Goal: Information Seeking & Learning: Learn about a topic

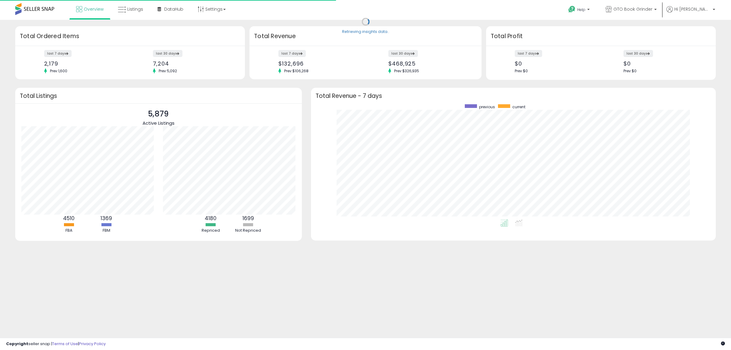
scroll to position [115, 393]
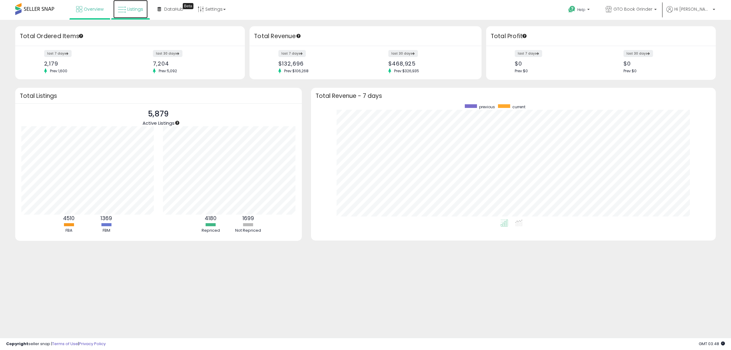
click at [129, 9] on span "Listings" at bounding box center [135, 9] width 16 height 6
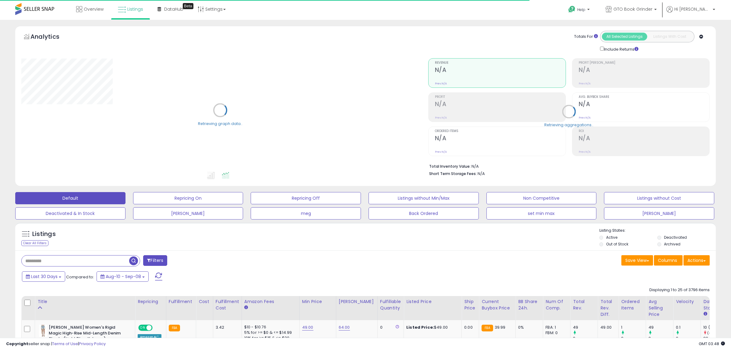
type input "****"
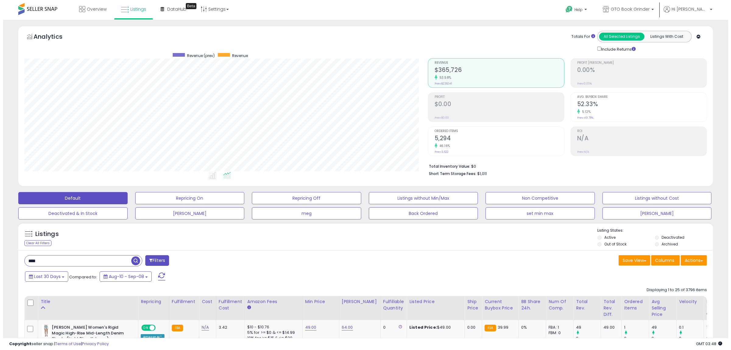
scroll to position [125, 404]
click at [441, 139] on h2 "5,294" at bounding box center [496, 139] width 129 height 8
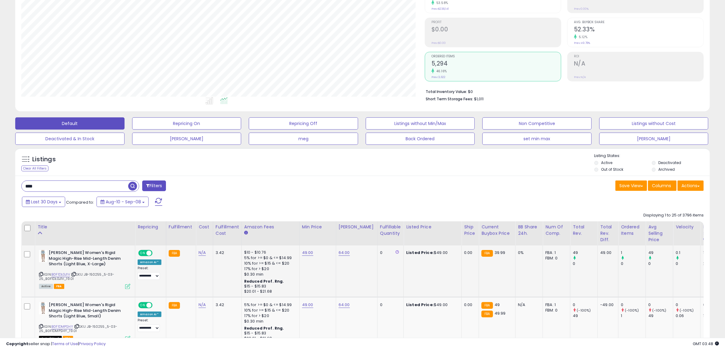
scroll to position [76, 0]
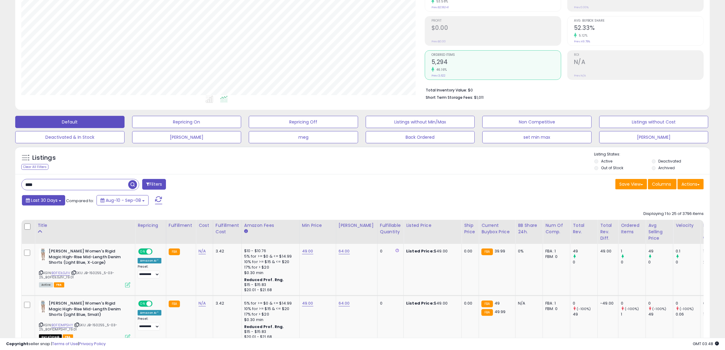
click at [60, 201] on b at bounding box center [60, 200] width 2 height 1
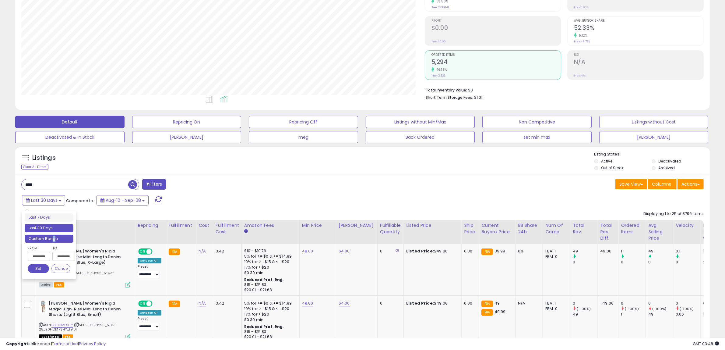
click at [55, 240] on li "Custom Range" at bounding box center [49, 239] width 49 height 8
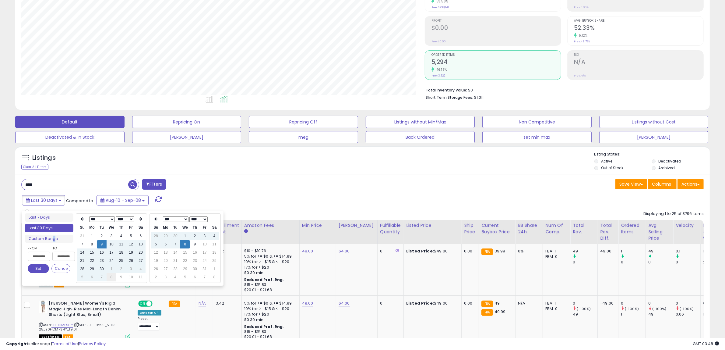
type input "**********"
click at [110, 277] on td "8" at bounding box center [112, 277] width 10 height 8
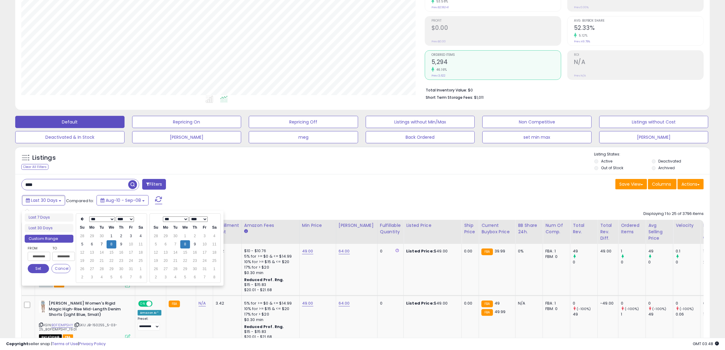
click at [43, 267] on button "Set" at bounding box center [38, 268] width 21 height 9
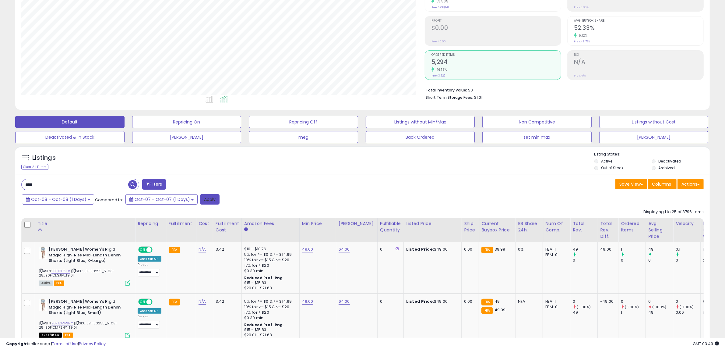
click at [200, 202] on button "Apply" at bounding box center [209, 199] width 19 height 10
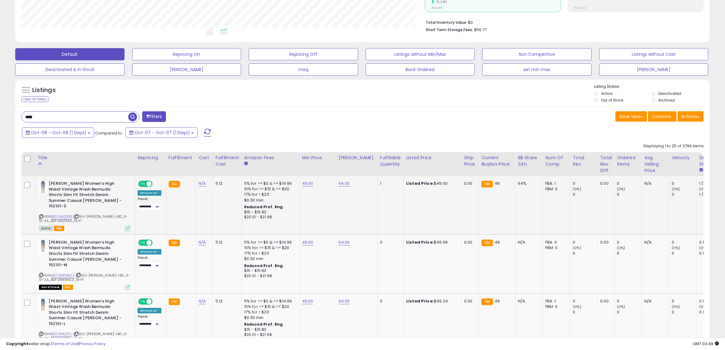
scroll to position [106, 0]
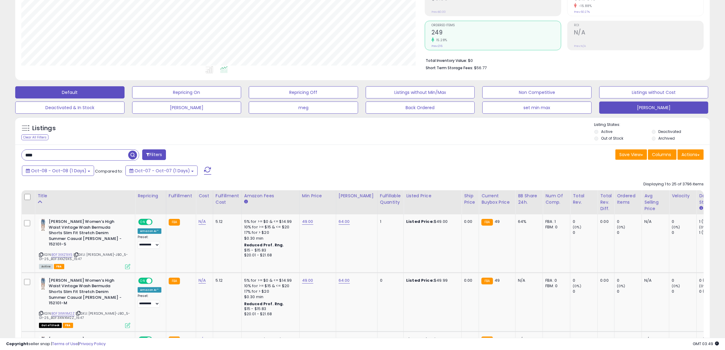
click at [658, 105] on button "[PERSON_NAME]" at bounding box center [653, 107] width 109 height 12
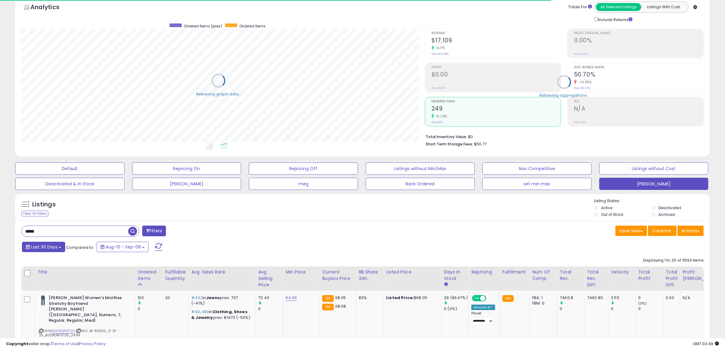
scroll to position [304479, 304200]
drag, startPoint x: 41, startPoint y: 231, endPoint x: 14, endPoint y: 232, distance: 27.1
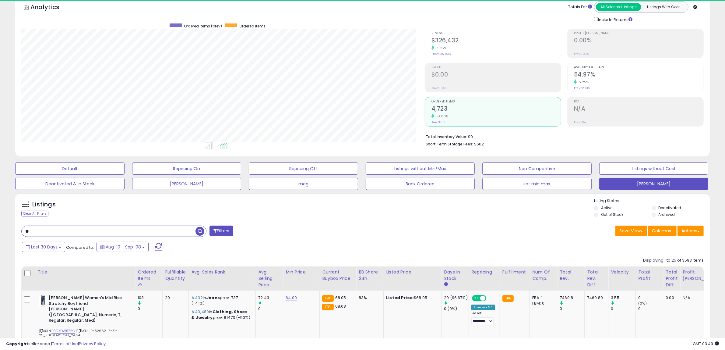
scroll to position [125, 404]
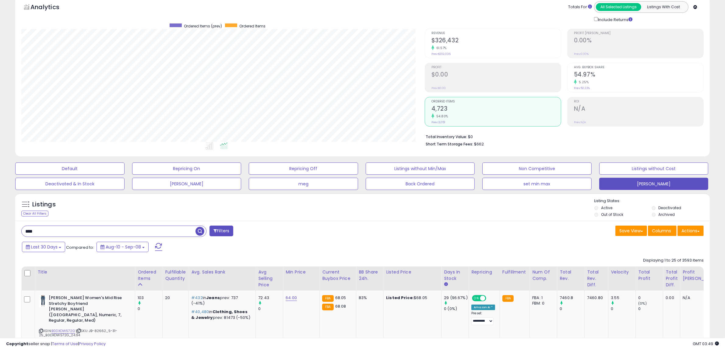
type input "****"
click at [168, 209] on div "Listings Clear All Filters Listing States:" at bounding box center [362, 208] width 695 height 21
click at [58, 247] on button "Last 30 Days" at bounding box center [43, 247] width 43 height 10
click at [47, 284] on li "Custom Range" at bounding box center [49, 285] width 49 height 8
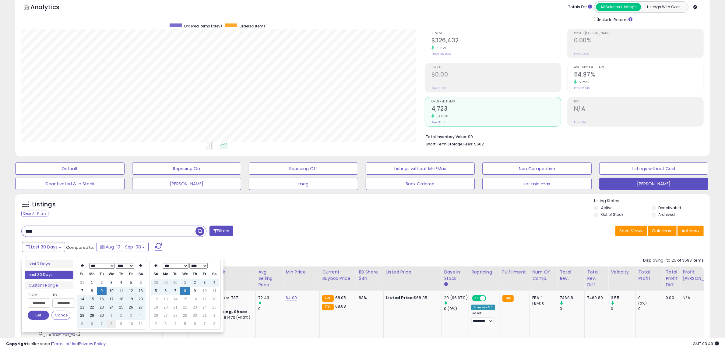
type input "**********"
click at [112, 325] on td "8" at bounding box center [112, 324] width 10 height 8
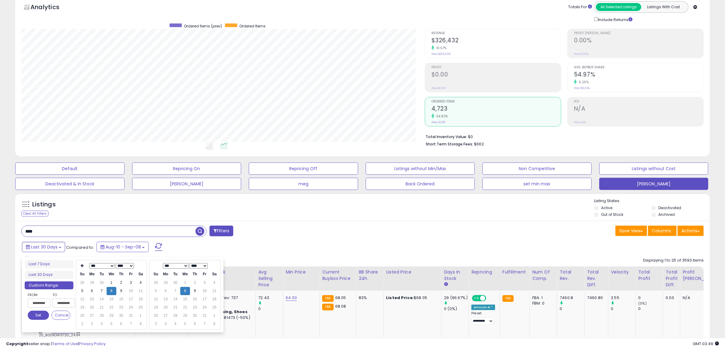
click at [34, 316] on button "Set" at bounding box center [38, 314] width 21 height 9
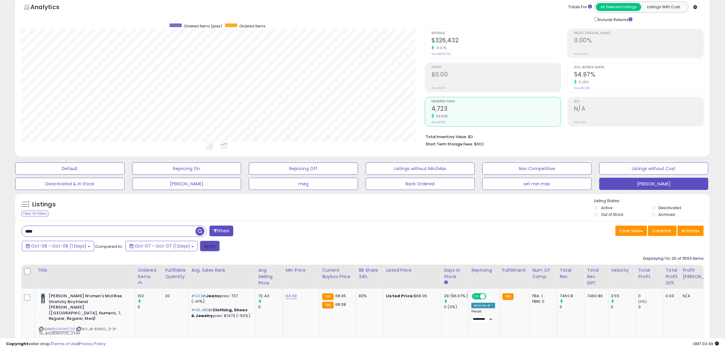
click at [200, 245] on button "Apply" at bounding box center [209, 246] width 19 height 10
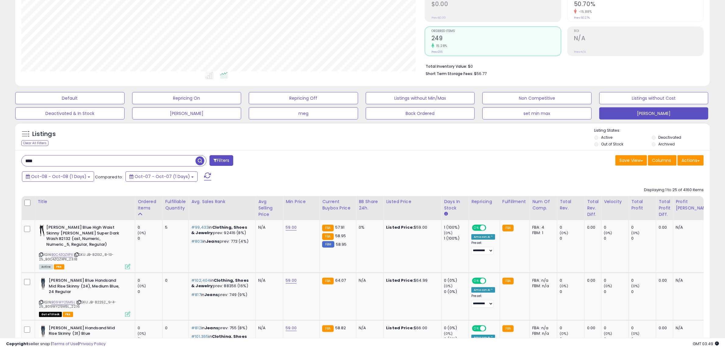
scroll to position [138, 0]
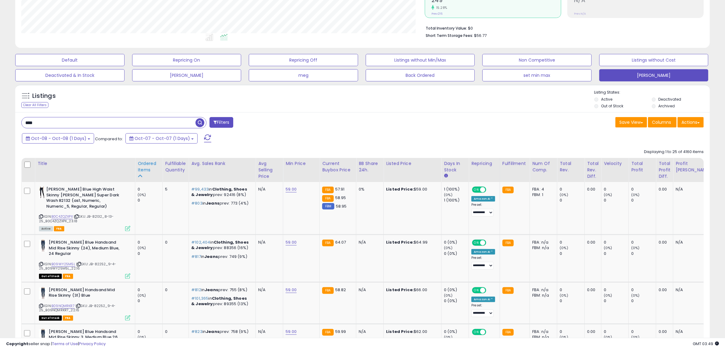
click at [144, 169] on div "Ordered Items" at bounding box center [149, 166] width 22 height 13
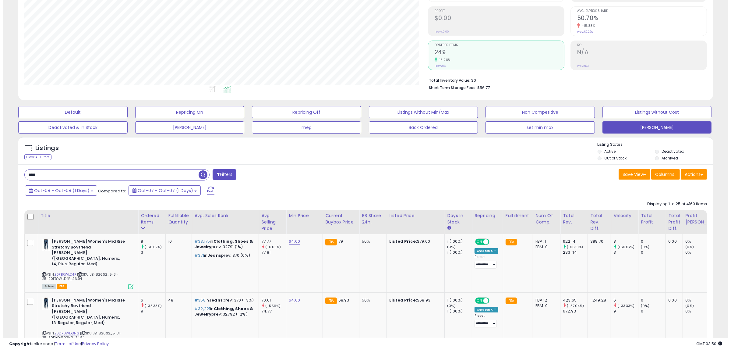
scroll to position [0, 0]
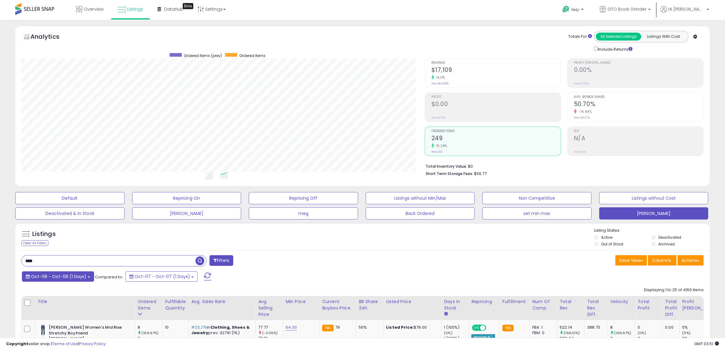
click at [88, 276] on b at bounding box center [89, 276] width 2 height 1
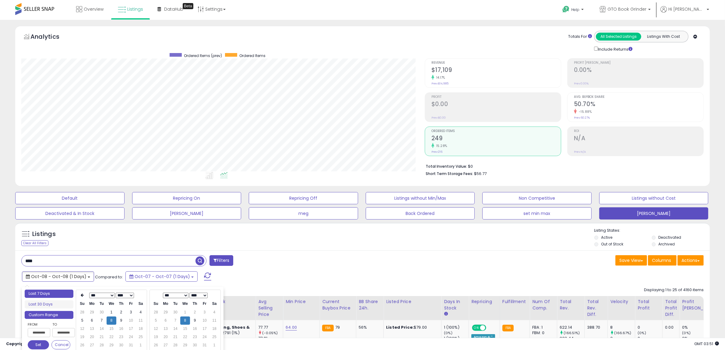
type input "**********"
click at [57, 292] on li "Last 7 Days" at bounding box center [49, 293] width 49 height 8
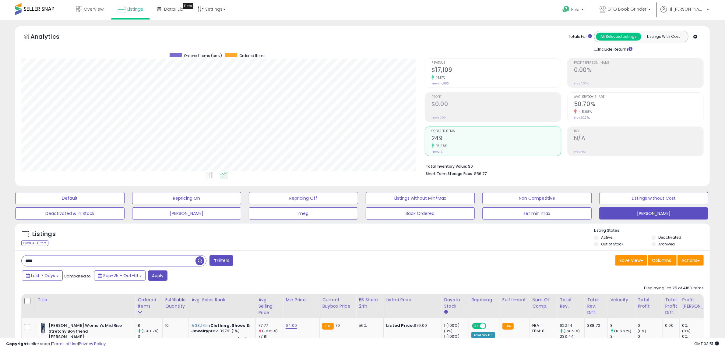
drag, startPoint x: 40, startPoint y: 261, endPoint x: -2, endPoint y: 263, distance: 42.1
click at [0, 263] on html "Unable to login Retrieving listings data.. has not yet accepted the Terms of Us…" at bounding box center [362, 175] width 725 height 350
type input "*****"
click at [201, 260] on span "button" at bounding box center [200, 260] width 9 height 9
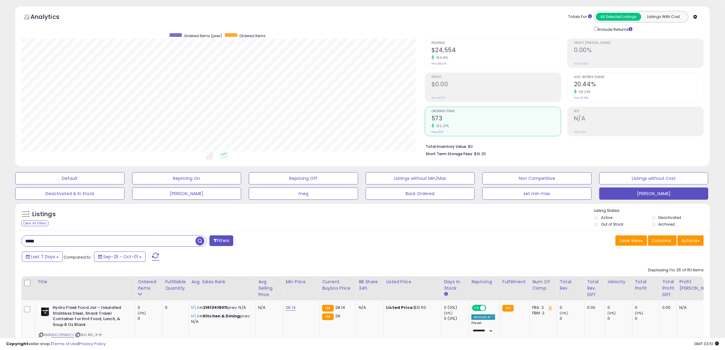
scroll to position [38, 0]
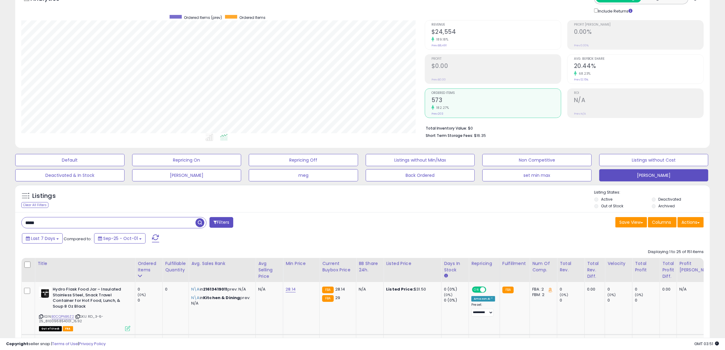
drag, startPoint x: 49, startPoint y: 220, endPoint x: -10, endPoint y: 220, distance: 59.1
click at [0, 220] on html "Unable to login Retrieving listings data.. has not yet accepted the Terms of Us…" at bounding box center [362, 137] width 725 height 350
click at [199, 221] on span "button" at bounding box center [200, 222] width 9 height 9
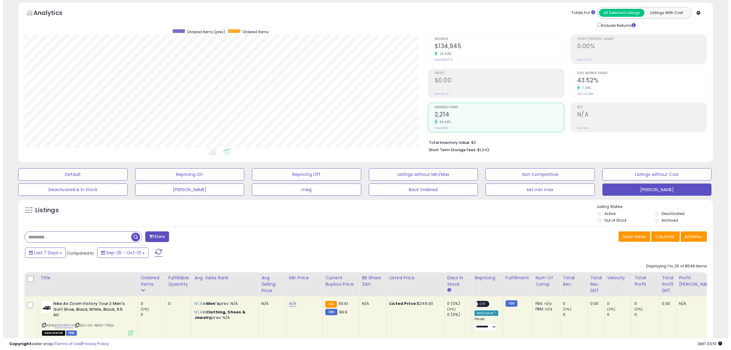
scroll to position [125, 404]
click at [447, 44] on h2 "$134,945" at bounding box center [496, 47] width 129 height 8
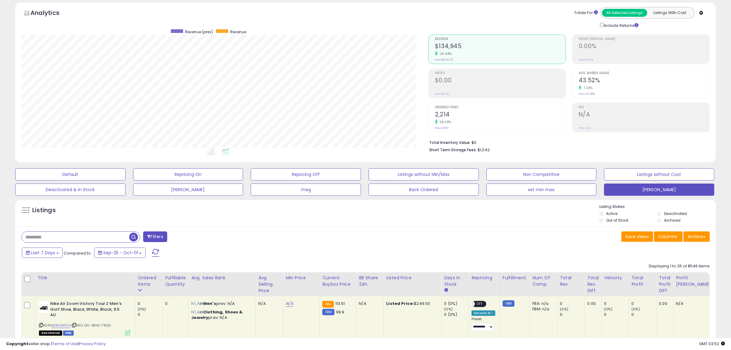
scroll to position [304479, 304200]
click at [55, 251] on button "Last 7 Days" at bounding box center [42, 252] width 41 height 10
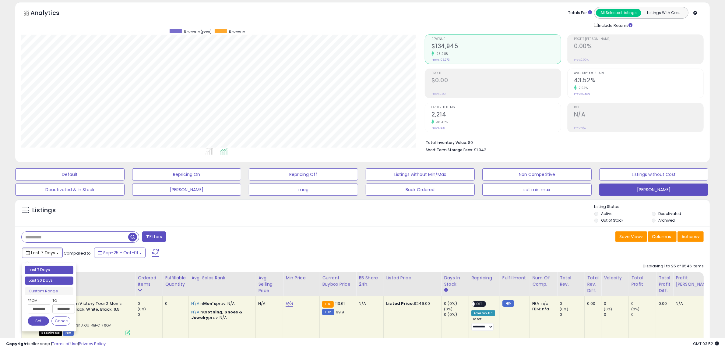
type input "**********"
click at [46, 278] on li "Last 30 Days" at bounding box center [49, 280] width 49 height 8
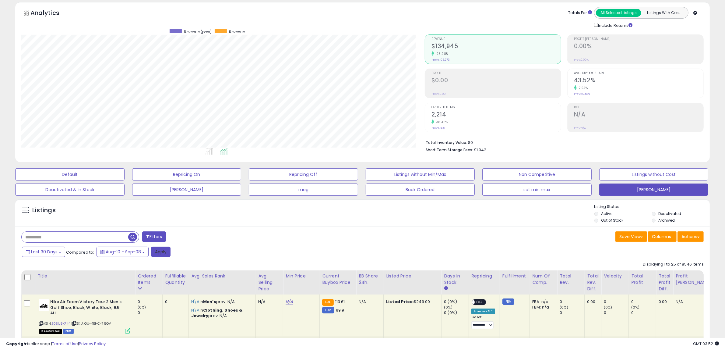
click at [159, 250] on button "Apply" at bounding box center [160, 251] width 19 height 10
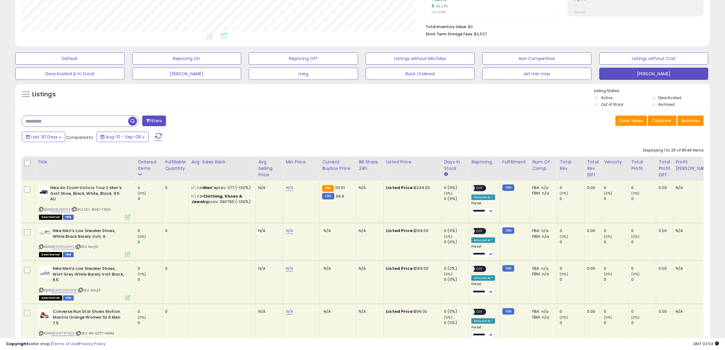
scroll to position [152, 0]
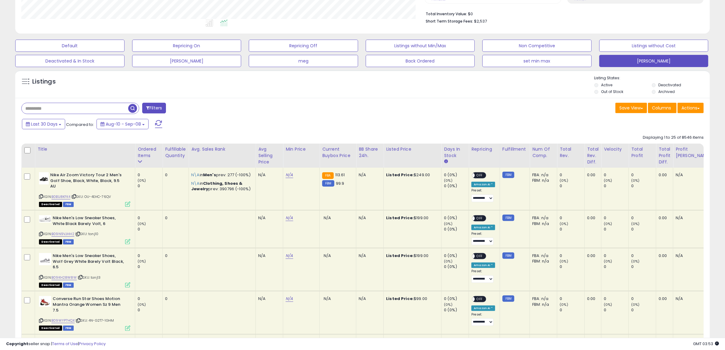
click at [179, 156] on div "Fulfillable Quantity" at bounding box center [175, 152] width 21 height 13
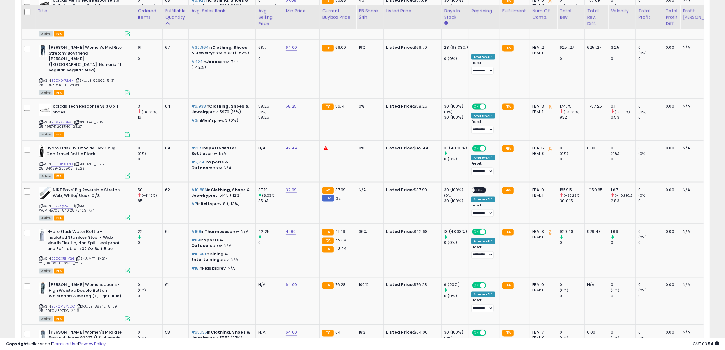
scroll to position [1218, 0]
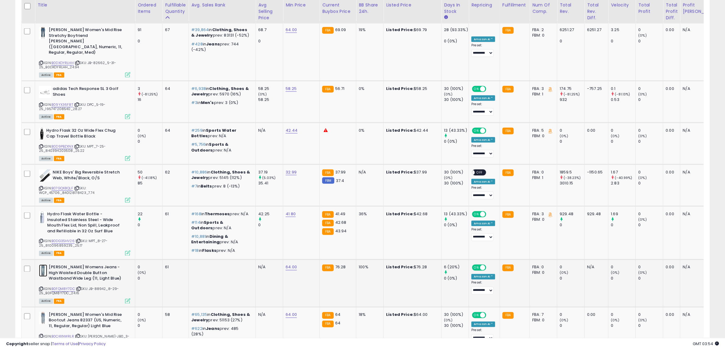
click at [43, 264] on img at bounding box center [43, 270] width 8 height 12
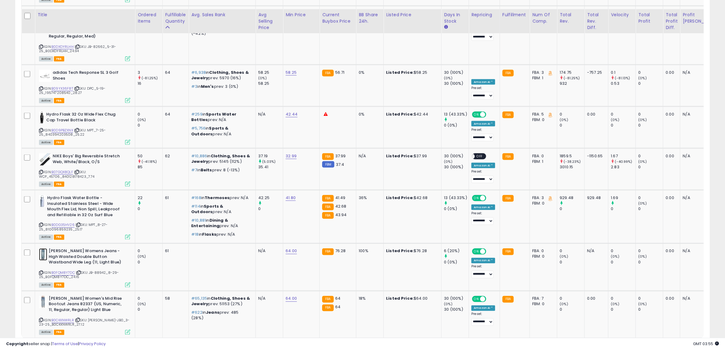
scroll to position [1244, 0]
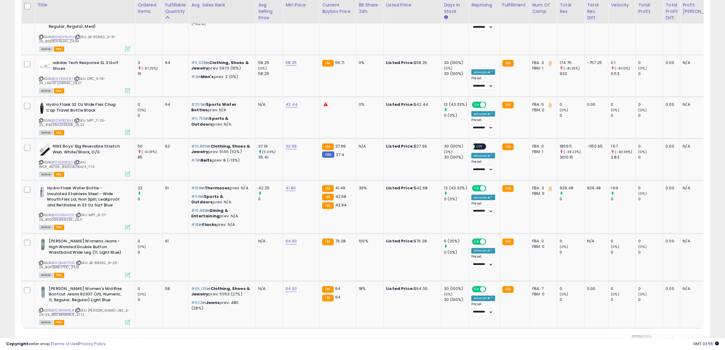
click at [644, 335] on link "2" at bounding box center [646, 340] width 10 height 10
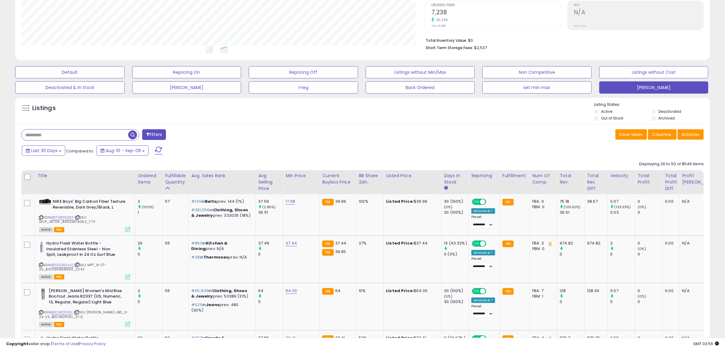
scroll to position [129, 0]
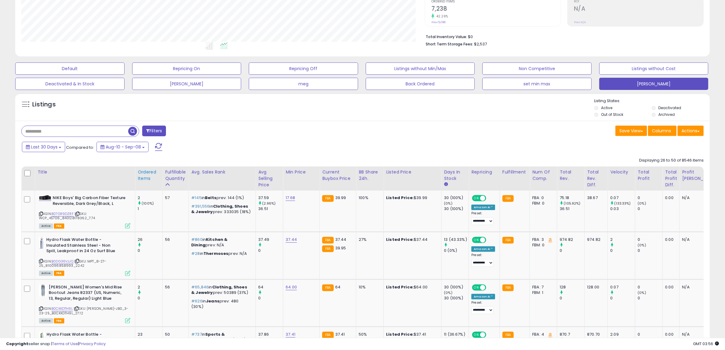
click at [142, 177] on div "Ordered Items" at bounding box center [149, 175] width 22 height 13
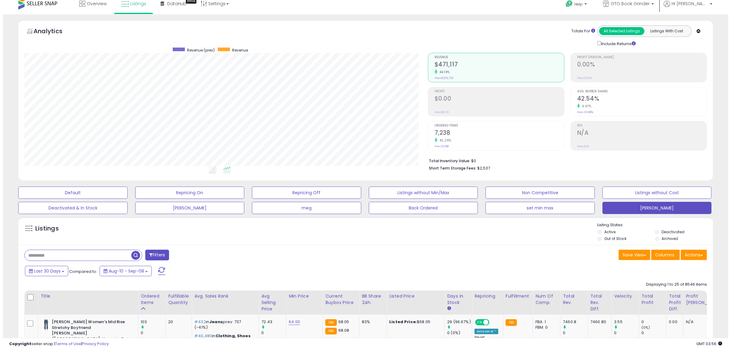
scroll to position [0, 0]
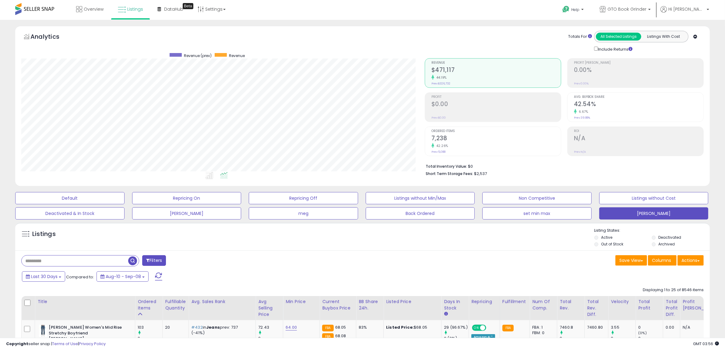
click at [60, 260] on input "text" at bounding box center [75, 260] width 107 height 11
click at [201, 261] on span "button" at bounding box center [200, 260] width 9 height 9
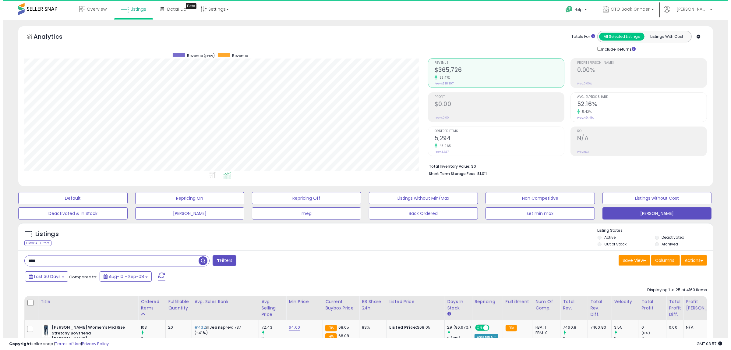
scroll to position [125, 404]
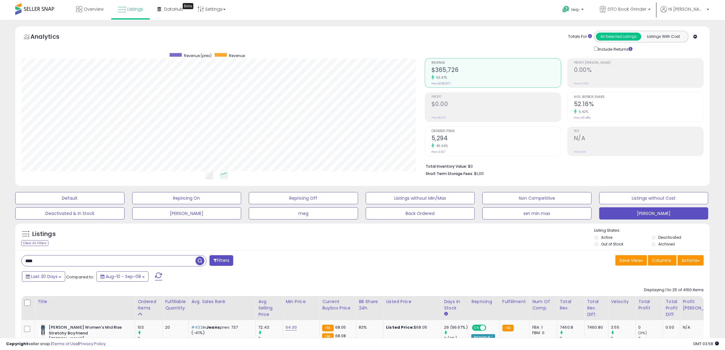
drag, startPoint x: 45, startPoint y: 260, endPoint x: 2, endPoint y: 254, distance: 43.4
click at [200, 259] on span "button" at bounding box center [200, 260] width 9 height 9
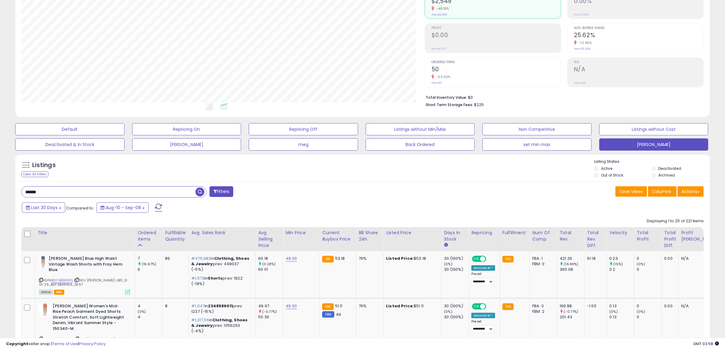
scroll to position [58, 0]
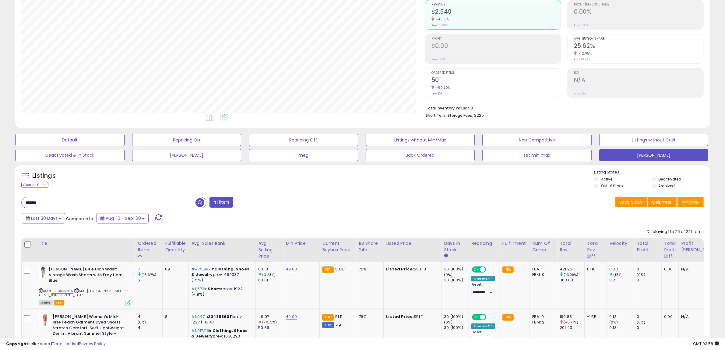
drag, startPoint x: 34, startPoint y: 203, endPoint x: 51, endPoint y: 206, distance: 17.3
click at [51, 206] on input "******" at bounding box center [109, 202] width 174 height 11
type input "*****"
click at [198, 202] on span "button" at bounding box center [200, 202] width 9 height 9
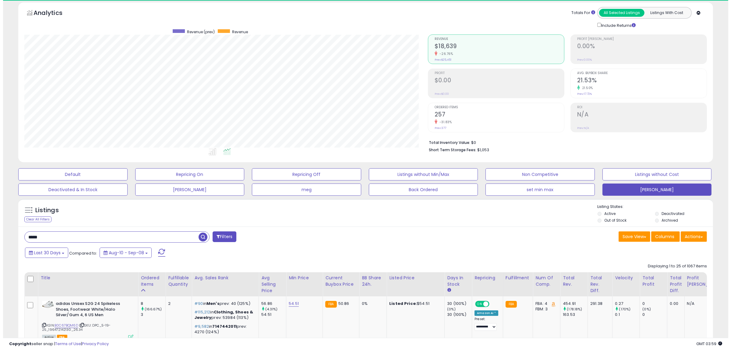
scroll to position [125, 404]
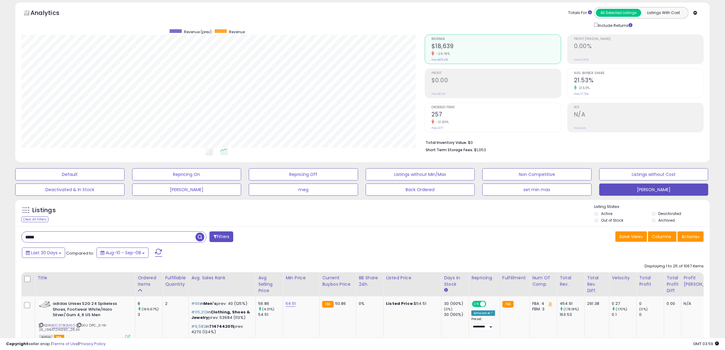
click at [437, 113] on h2 "257" at bounding box center [496, 115] width 129 height 8
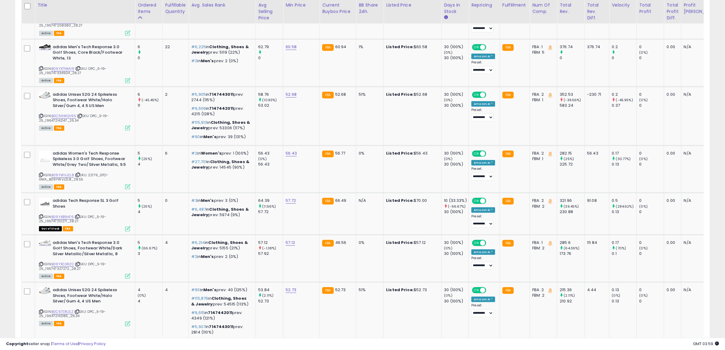
scroll to position [228, 0]
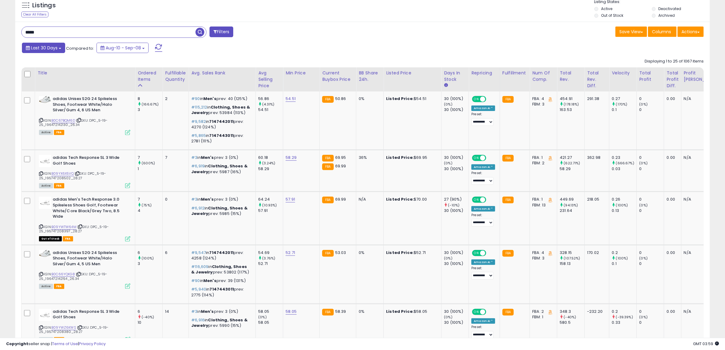
click at [59, 48] on b at bounding box center [60, 48] width 2 height 1
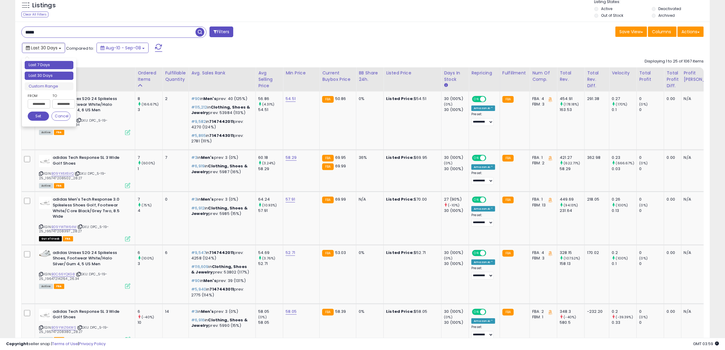
type input "**********"
click at [48, 65] on li "Last 7 Days" at bounding box center [49, 65] width 49 height 8
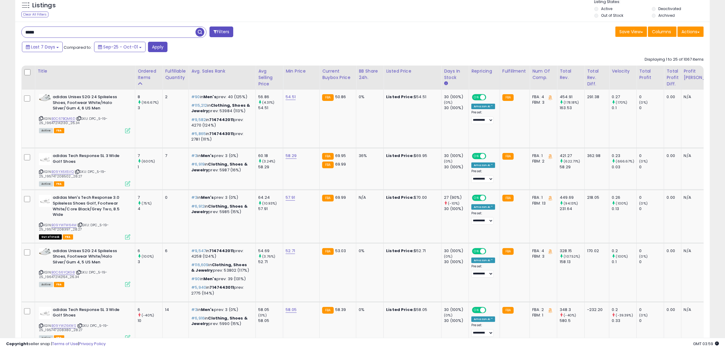
drag, startPoint x: 50, startPoint y: 34, endPoint x: 16, endPoint y: 39, distance: 33.9
type input "*****"
click at [200, 31] on span "button" at bounding box center [200, 32] width 9 height 9
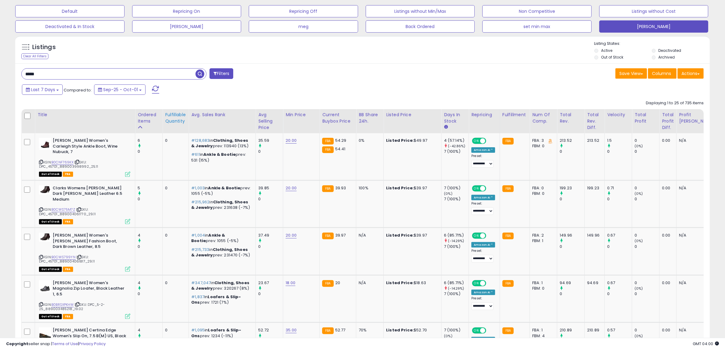
scroll to position [138, 0]
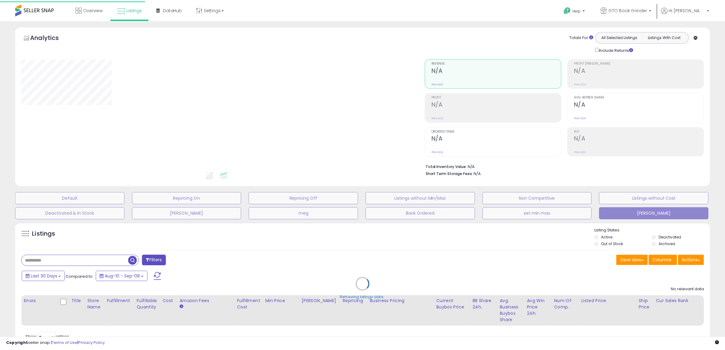
scroll to position [30, 0]
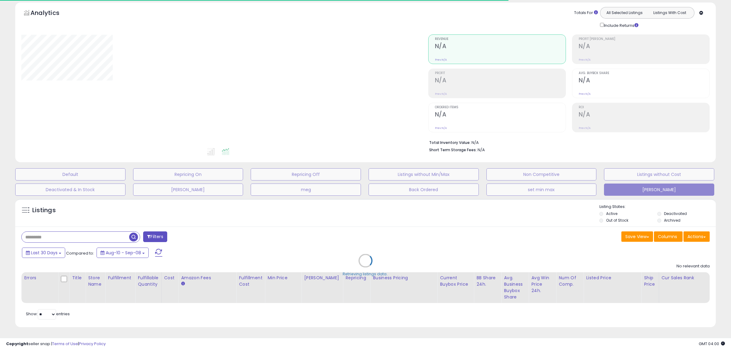
type input "*****"
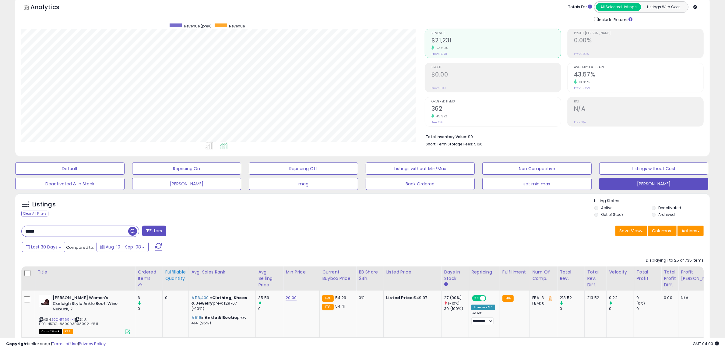
scroll to position [125, 404]
click at [173, 278] on div "Fulfillable Quantity" at bounding box center [175, 275] width 21 height 13
click at [256, 278] on th "Avg Selling Price" at bounding box center [269, 278] width 27 height 24
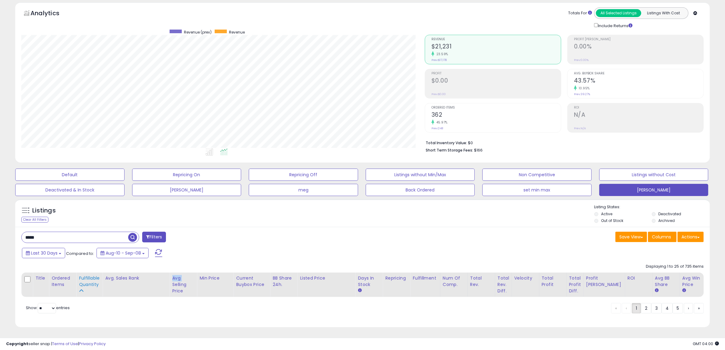
scroll to position [24, 0]
click at [173, 278] on th "Avg Selling Price" at bounding box center [183, 284] width 27 height 24
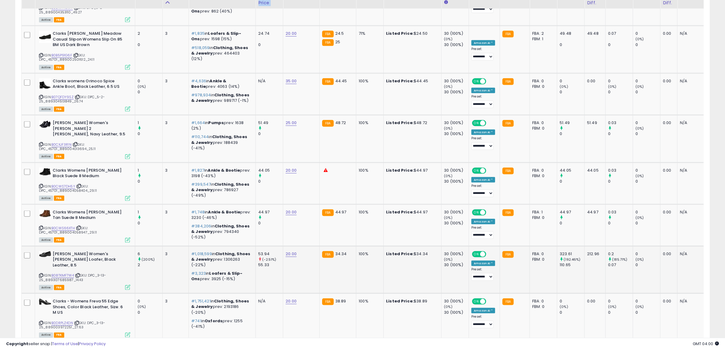
scroll to position [1117, 0]
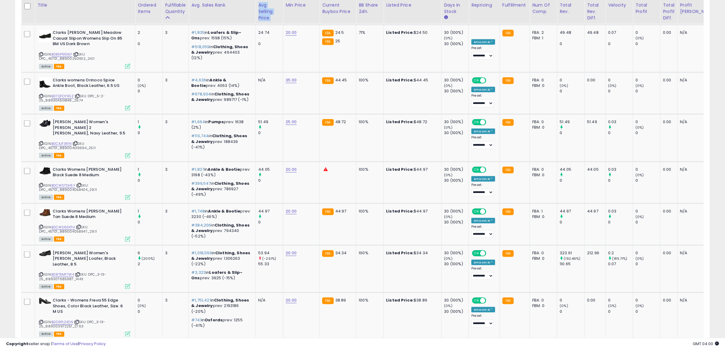
click at [646, 346] on link "2" at bounding box center [646, 351] width 10 height 10
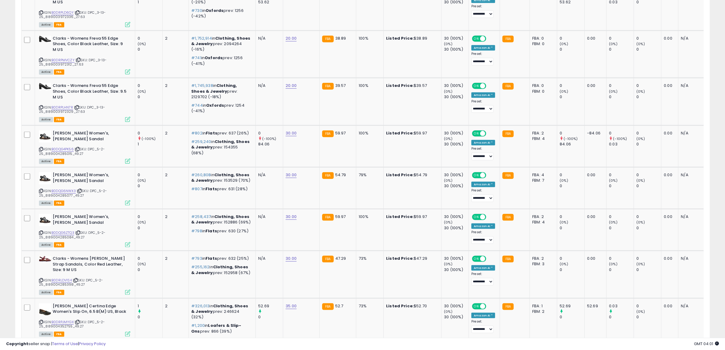
scroll to position [1114, 0]
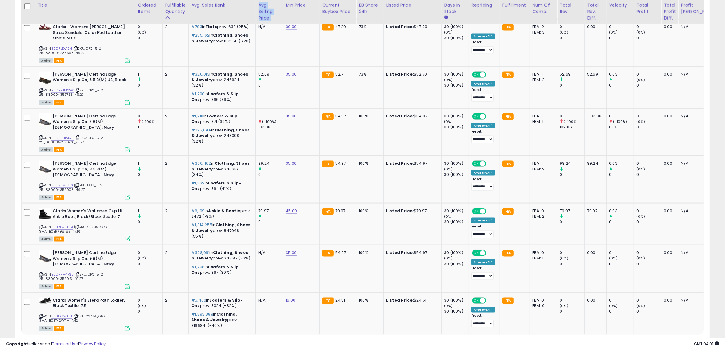
click at [636, 341] on link "1" at bounding box center [636, 346] width 9 height 10
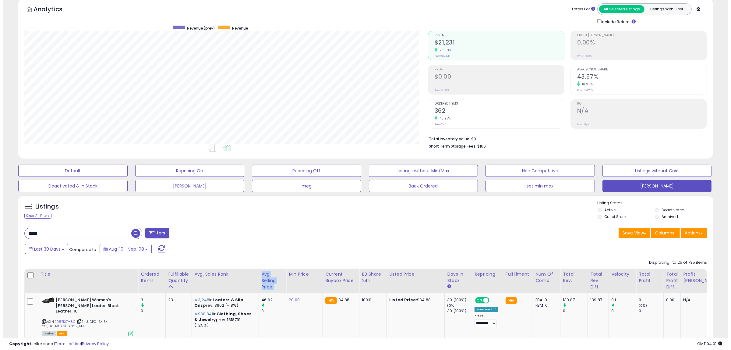
scroll to position [0, 0]
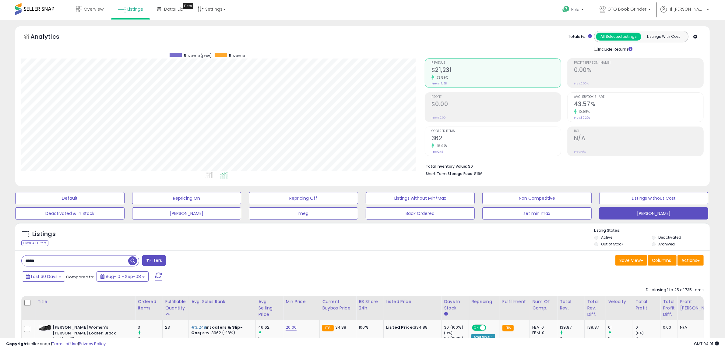
click at [444, 131] on span "Ordered Items" at bounding box center [496, 130] width 129 height 3
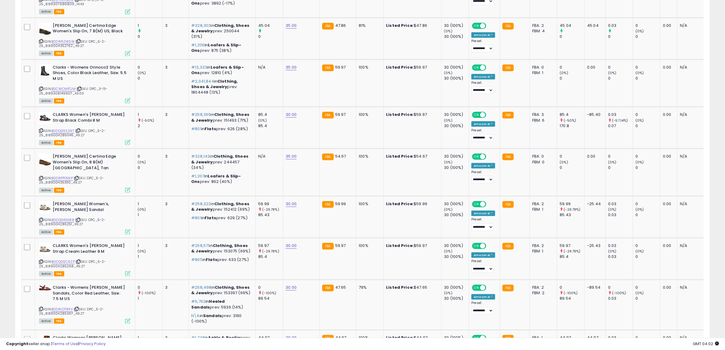
scroll to position [1111, 0]
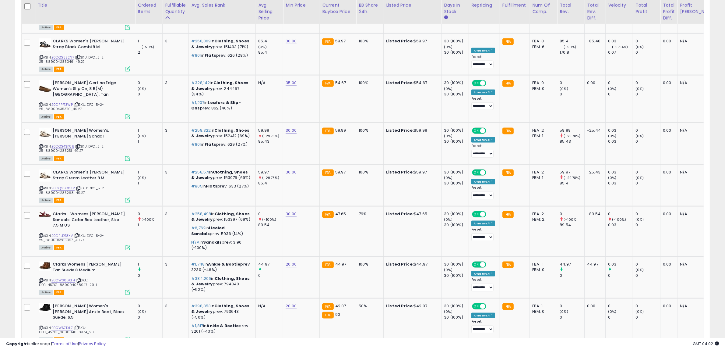
click at [645, 349] on link "2" at bounding box center [646, 357] width 10 height 10
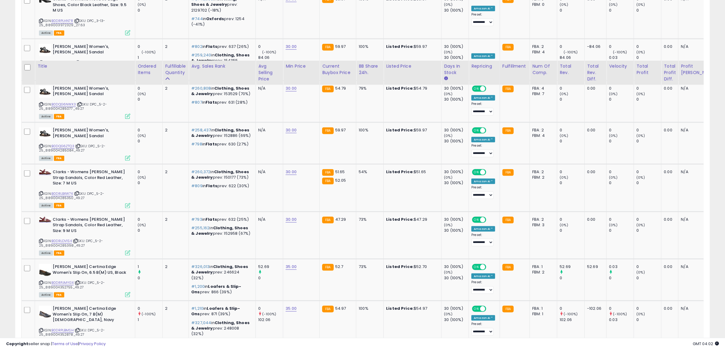
scroll to position [1108, 0]
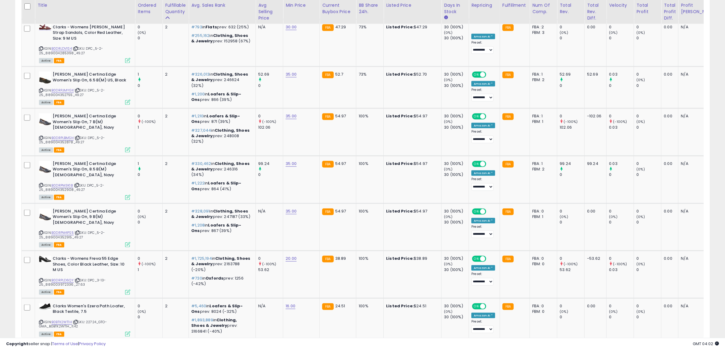
click at [654, 346] on link "3" at bounding box center [657, 351] width 10 height 10
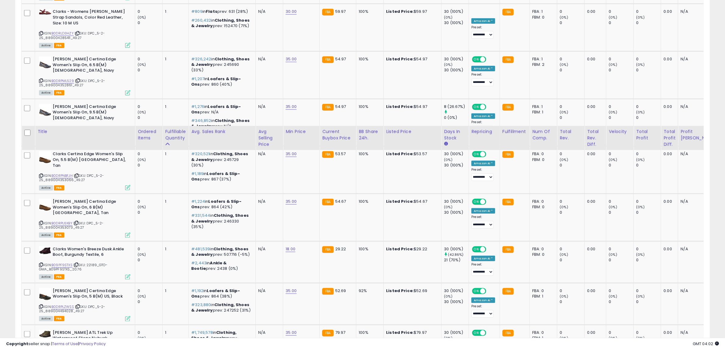
scroll to position [1097, 0]
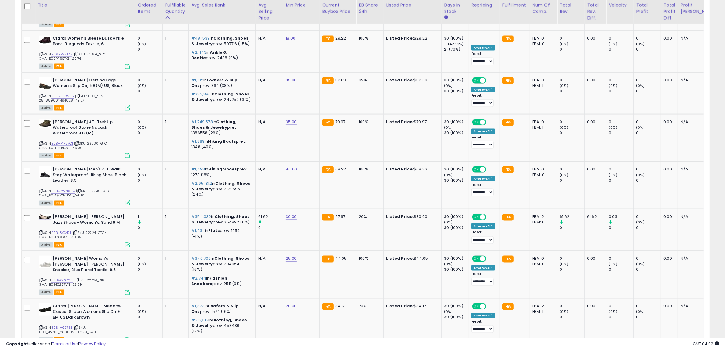
click at [663, 349] on link "4" at bounding box center [667, 357] width 11 height 10
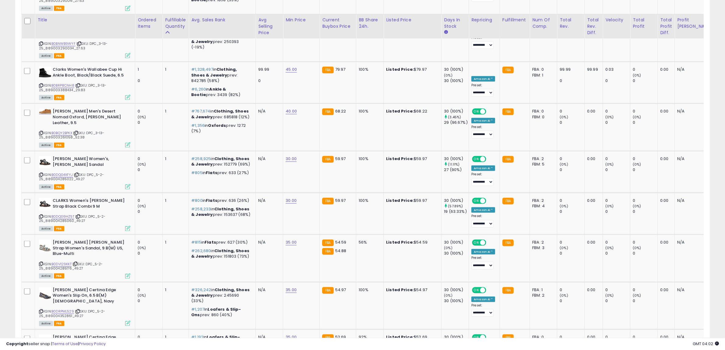
scroll to position [1076, 0]
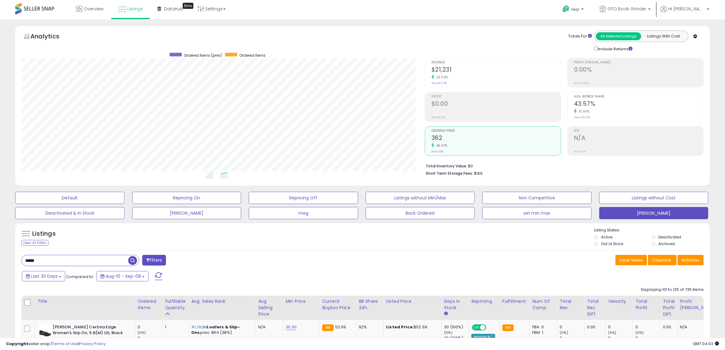
scroll to position [0, 0]
